Goal: Task Accomplishment & Management: Complete application form

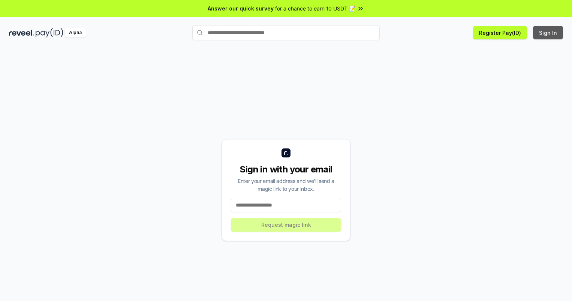
click at [548, 33] on button "Sign In" at bounding box center [548, 32] width 30 height 13
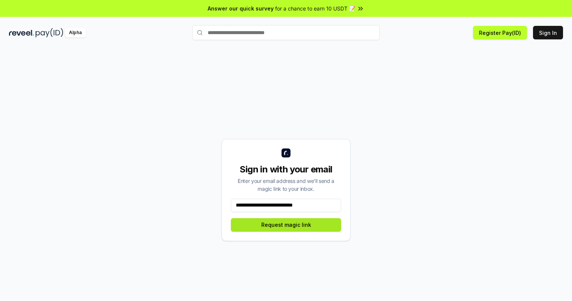
type input "**********"
click at [286, 225] on button "Request magic link" at bounding box center [286, 224] width 110 height 13
